Goal: Task Accomplishment & Management: Manage account settings

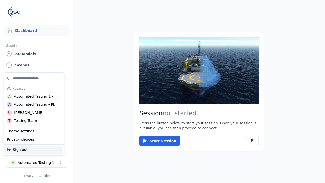
click at [34, 104] on div "Automated Testing - Playwright" at bounding box center [36, 104] width 44 height 5
click at [163, 91] on html "Support Dashboard Assets 3D Models Scenes Datasets Recordings Support Documenta…" at bounding box center [162, 91] width 325 height 183
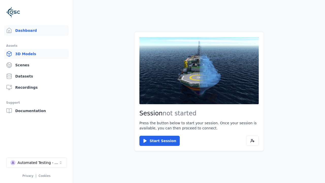
click at [36, 54] on link "3D Models" at bounding box center [36, 54] width 65 height 10
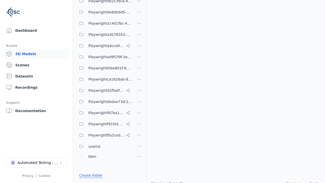
click at [89, 175] on link "Create folder" at bounding box center [90, 175] width 23 height 5
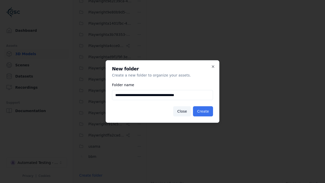
type input "**********"
click at [204, 111] on button "Create" at bounding box center [203, 111] width 20 height 10
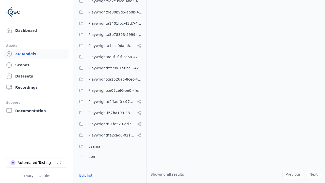
click at [85, 175] on button "Edit list" at bounding box center [85, 175] width 19 height 9
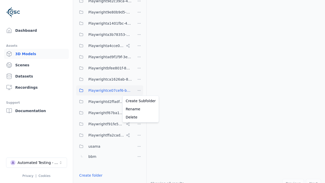
click at [139, 90] on html "Support Dashboard Assets 3D Models Scenes Datasets Recordings Support Documenta…" at bounding box center [162, 91] width 325 height 183
click at [139, 109] on div "Rename" at bounding box center [141, 109] width 34 height 8
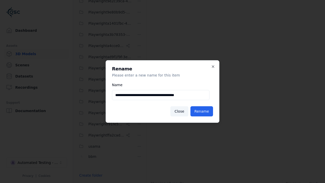
click at [161, 95] on input "**********" at bounding box center [161, 95] width 98 height 10
type input "**********"
click at [202, 111] on button "Rename" at bounding box center [202, 111] width 23 height 10
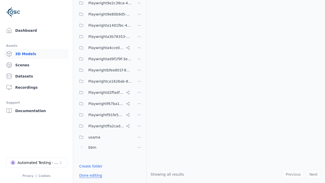
click at [89, 175] on button "Done editing" at bounding box center [90, 175] width 29 height 9
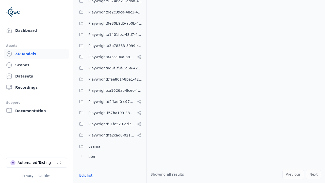
click at [85, 175] on button "Edit list" at bounding box center [85, 175] width 19 height 9
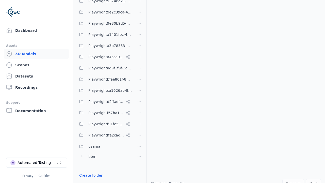
click at [139, 91] on html "Support Dashboard Assets 3D Models Scenes Datasets Recordings Support Documenta…" at bounding box center [162, 91] width 325 height 183
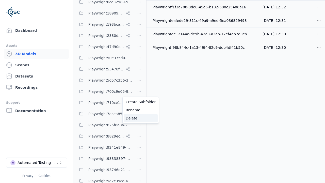
click at [139, 118] on div "Delete" at bounding box center [141, 118] width 34 height 8
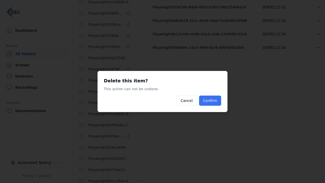
click at [211, 101] on button "Confirm" at bounding box center [210, 101] width 22 height 10
